Goal: Ask a question

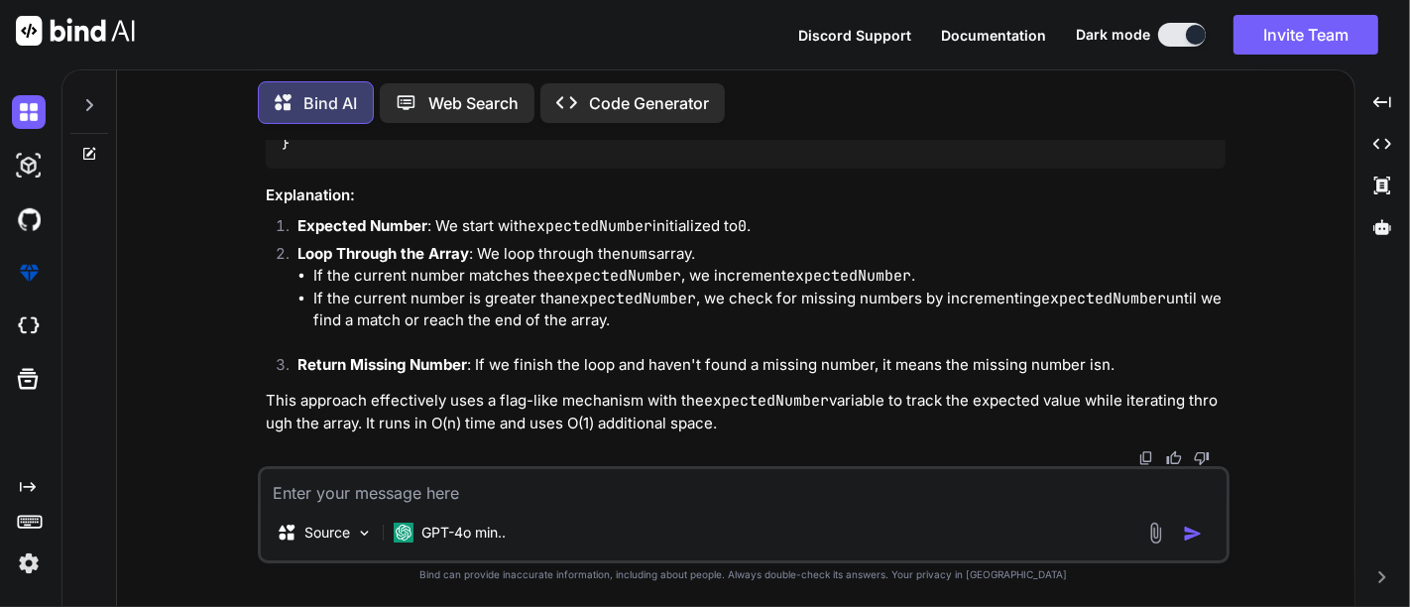
scroll to position [4693, 0]
click at [371, 480] on textarea at bounding box center [744, 487] width 966 height 36
type textarea "import com.lowagie.text.Document import com.lowagie.text.PageSize import com.lo…"
type textarea "x"
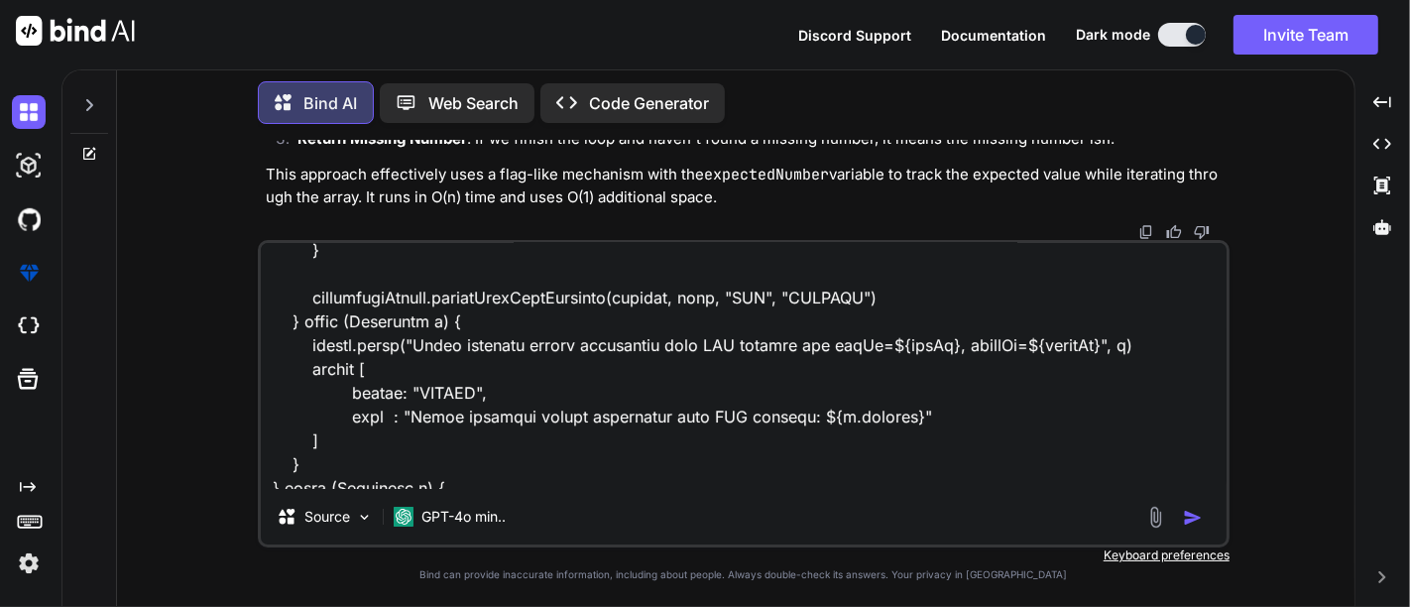
scroll to position [2526, 0]
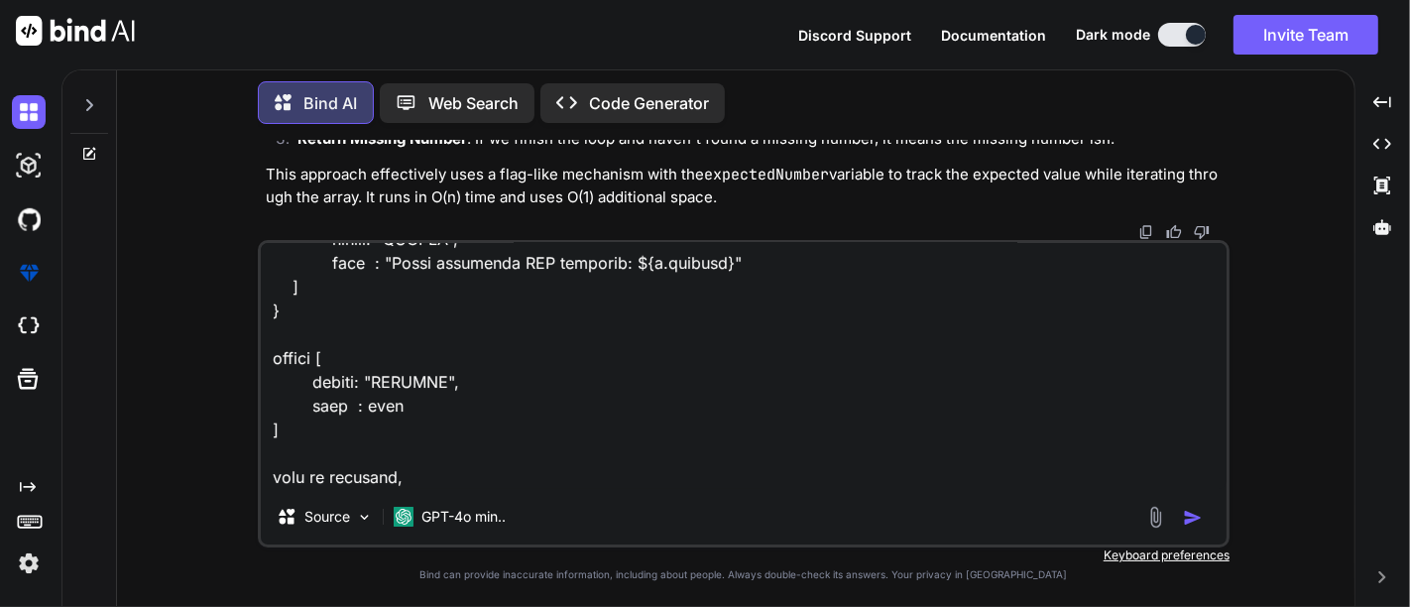
click at [366, 466] on textarea at bounding box center [744, 366] width 966 height 246
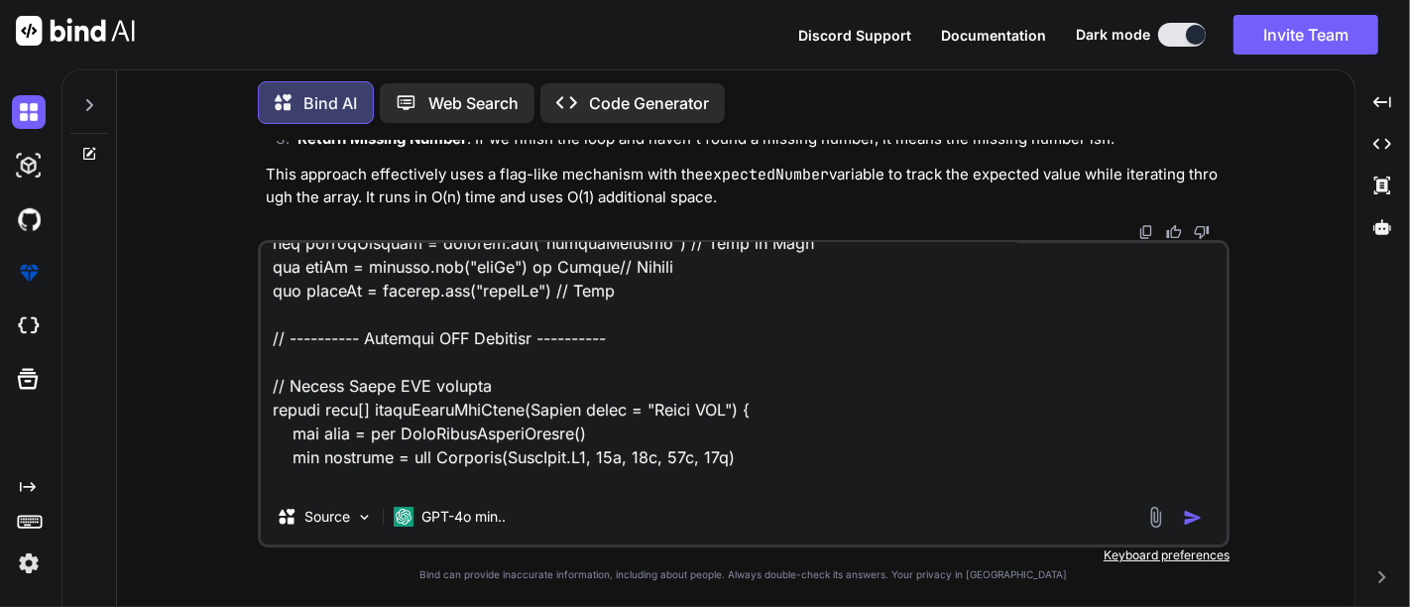
scroll to position [407, 0]
click at [476, 399] on textarea at bounding box center [744, 366] width 966 height 246
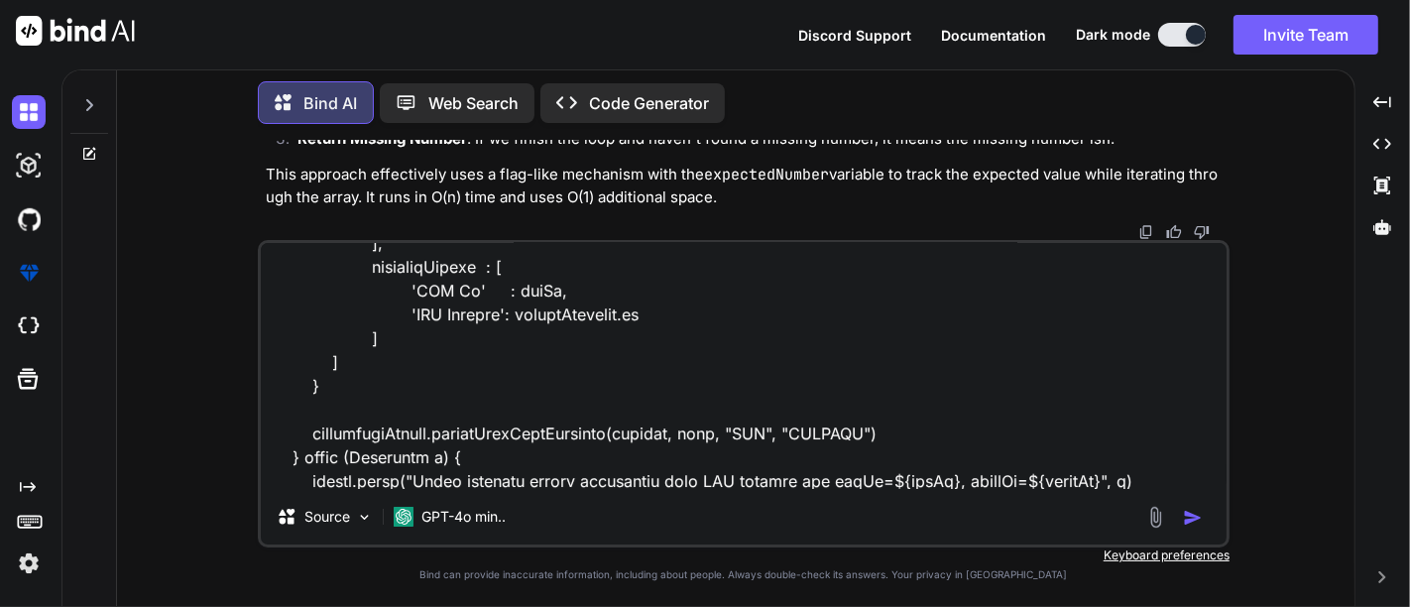
scroll to position [2501, 0]
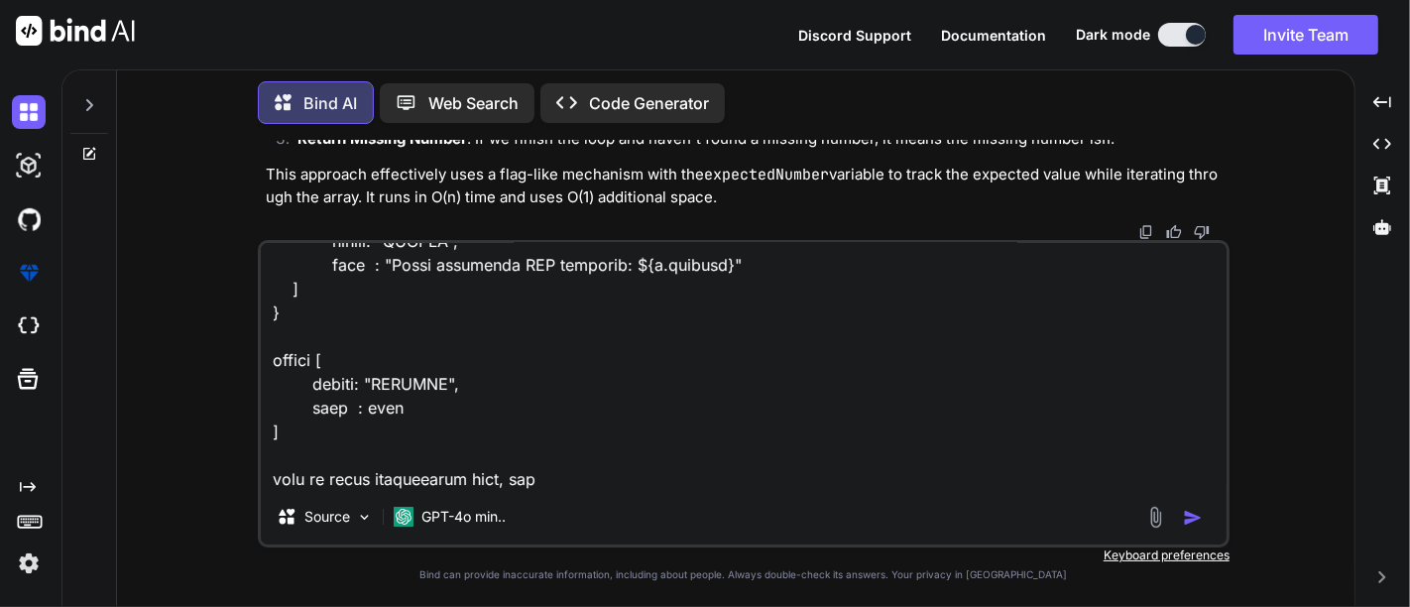
click at [587, 488] on textarea at bounding box center [744, 366] width 966 height 246
paste textarea "buildDummyPdfBytes"
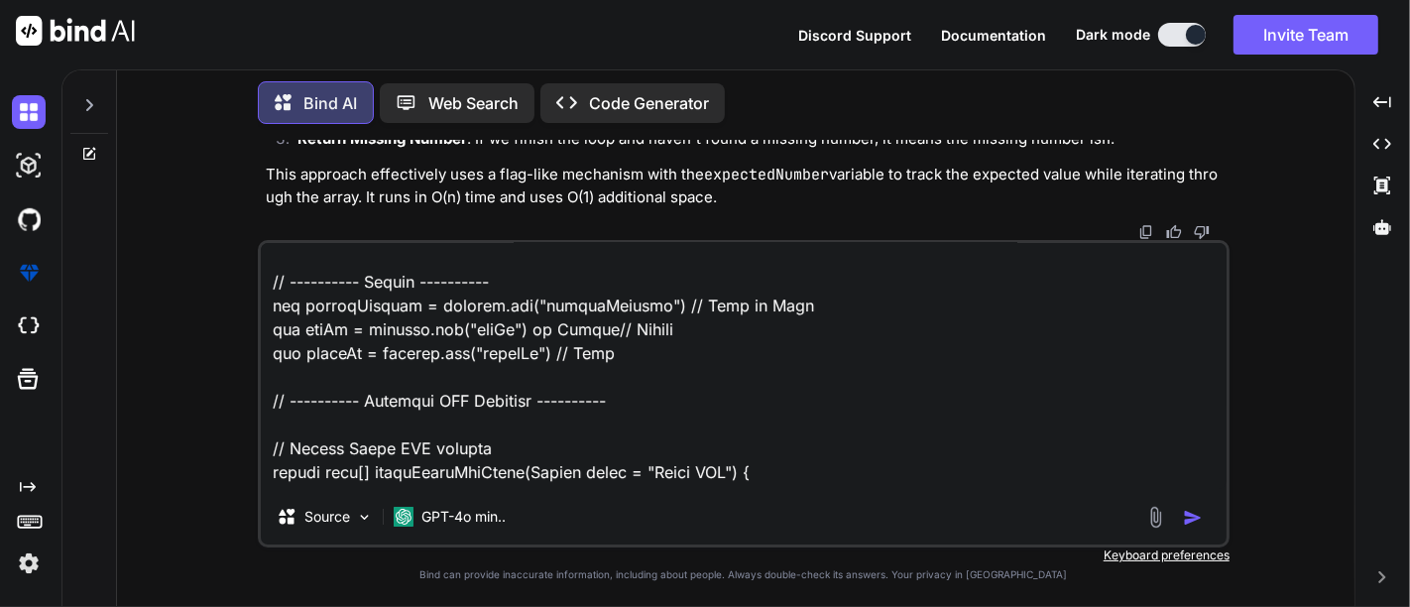
scroll to position [414, 0]
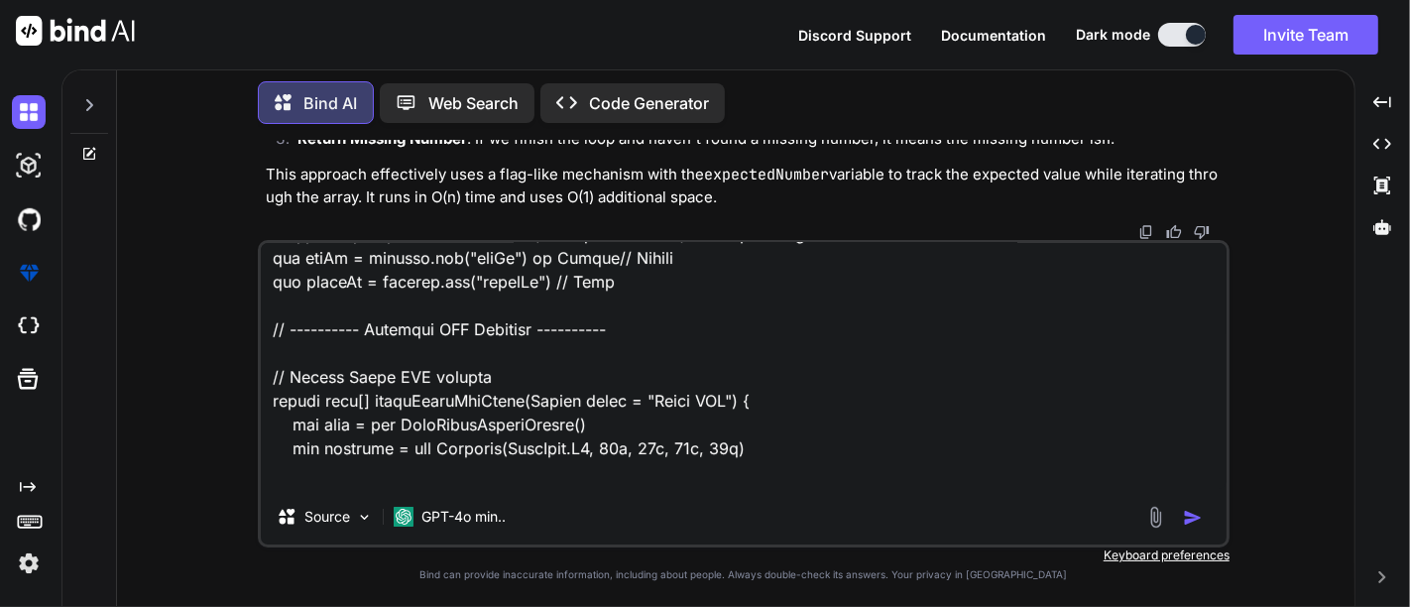
click at [493, 399] on textarea at bounding box center [744, 366] width 966 height 246
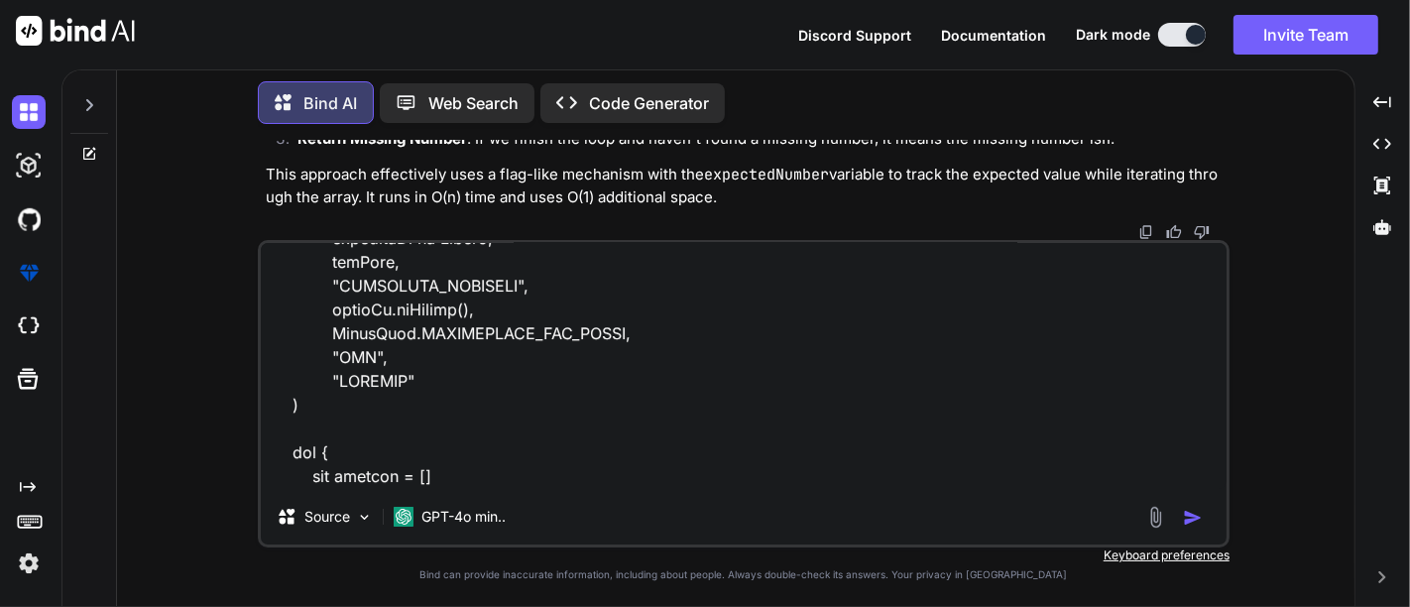
scroll to position [2501, 0]
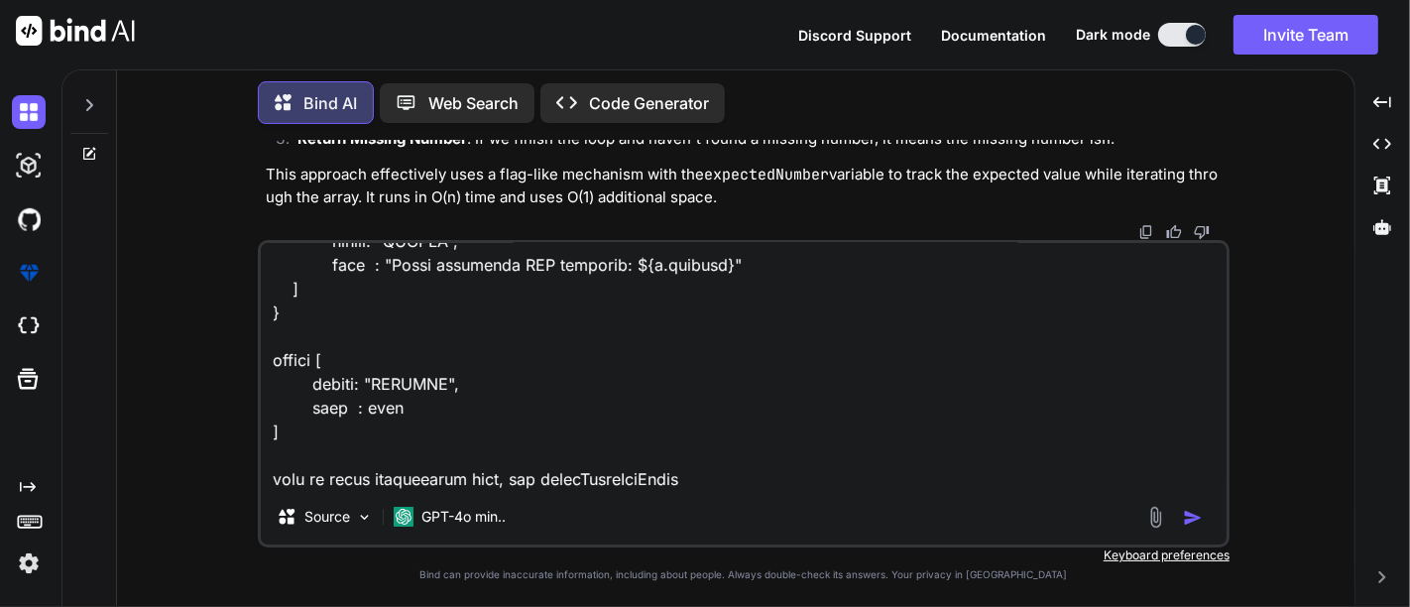
click at [540, 480] on textarea at bounding box center [744, 366] width 966 height 246
click at [820, 479] on textarea at bounding box center [744, 366] width 966 height 246
paste textarea "def generateDocumentForCAF(payload,quoteId) { def authroizedSignatureId = null;…"
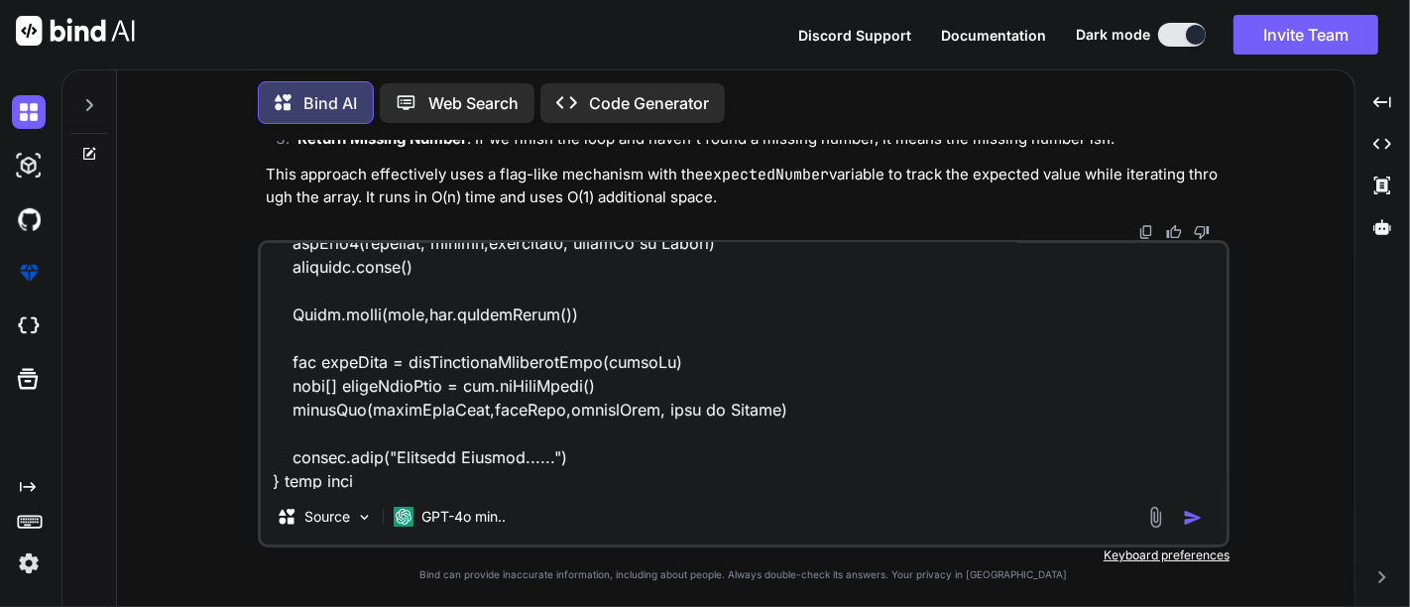
type textarea "import com.lowagie.text.Document import com.lowagie.text.PageSize import com.lo…"
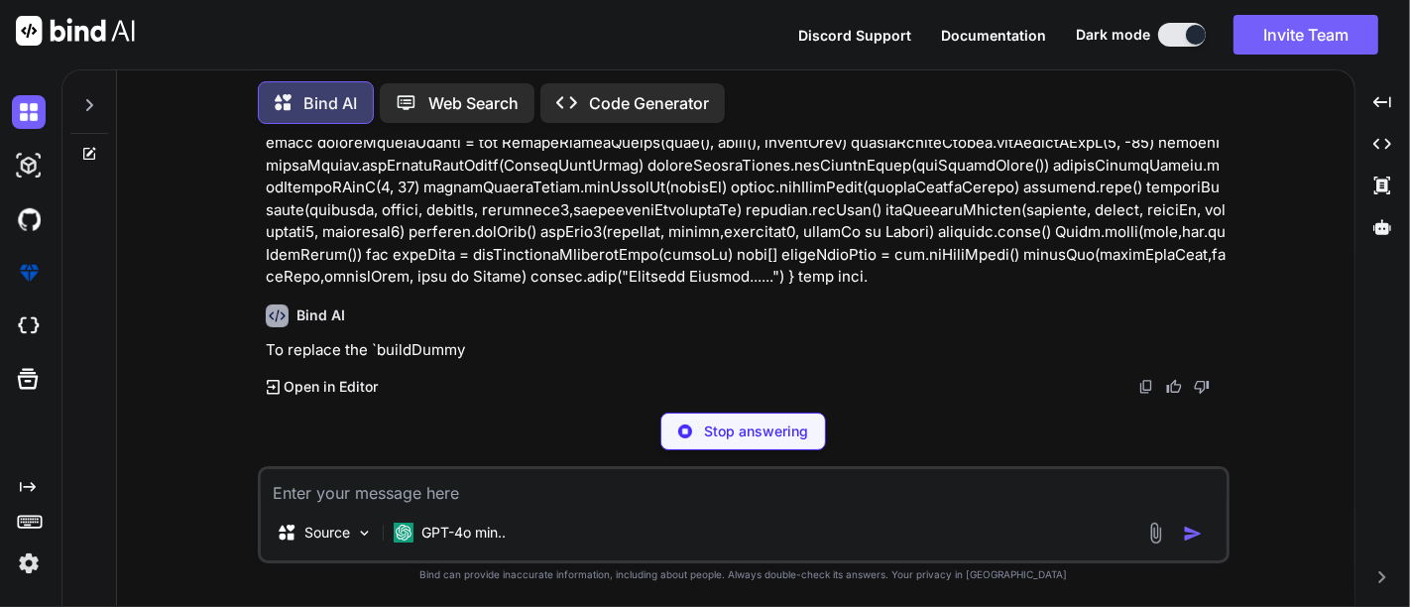
scroll to position [5818, 0]
